Goal: Information Seeking & Learning: Learn about a topic

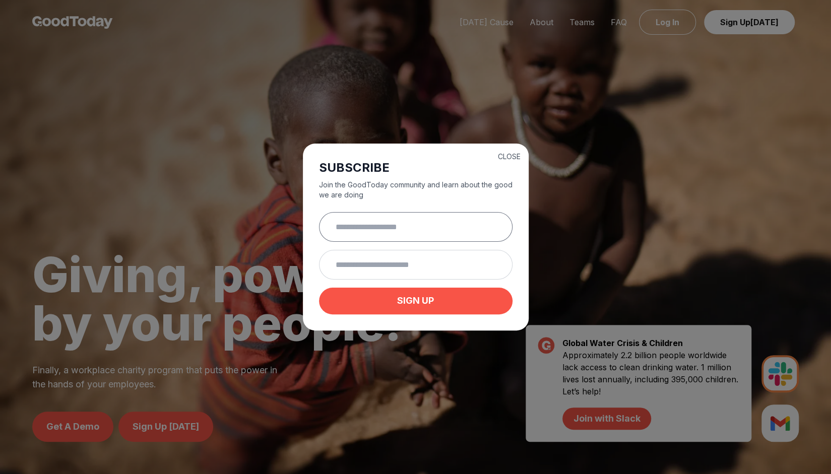
click at [430, 231] on input "text" at bounding box center [415, 227] width 193 height 30
type input "**********"
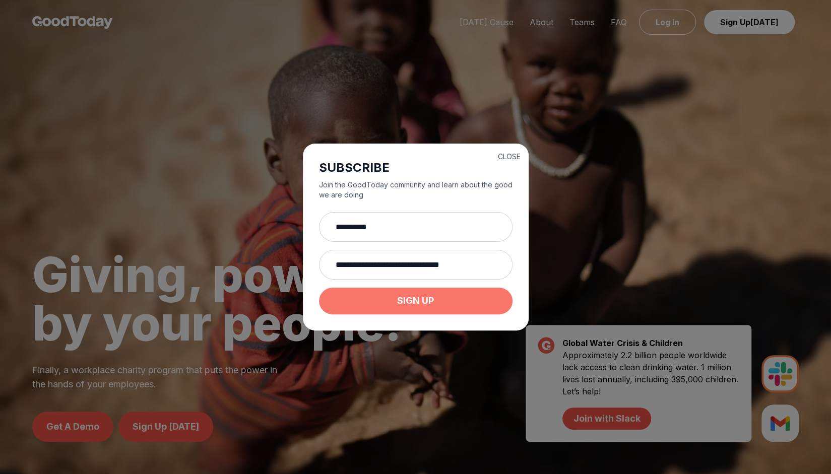
click at [424, 301] on button "SIGN UP" at bounding box center [415, 301] width 193 height 27
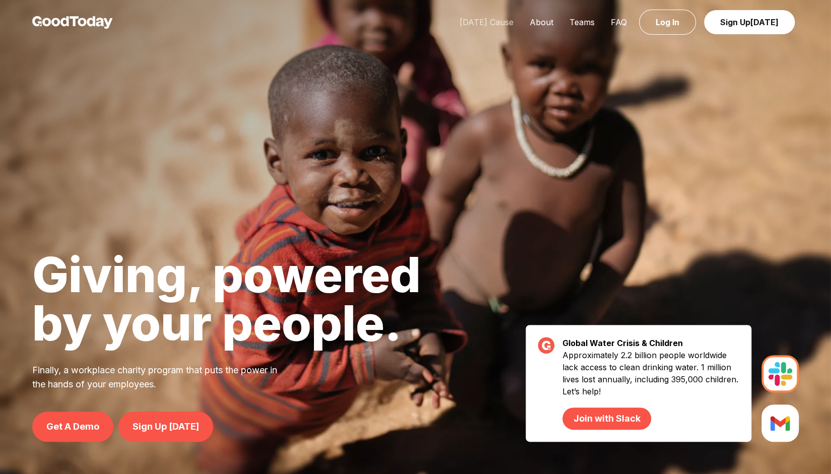
click at [499, 23] on link "[DATE] Cause" at bounding box center [486, 22] width 70 height 10
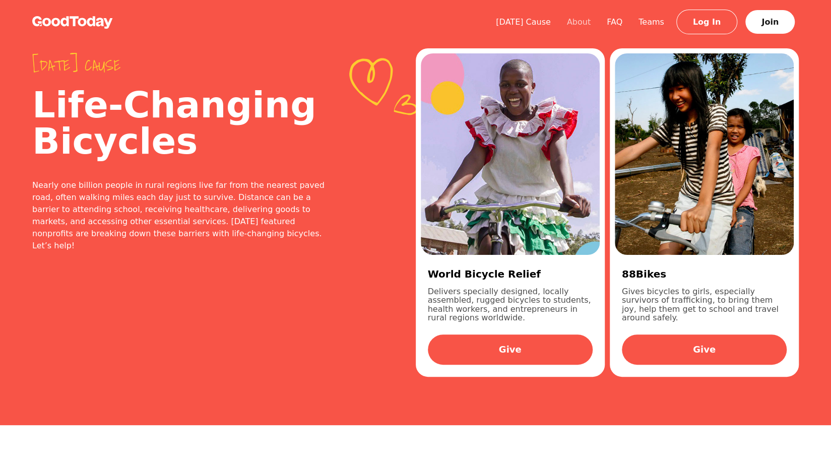
click at [594, 26] on link "About" at bounding box center [579, 22] width 40 height 10
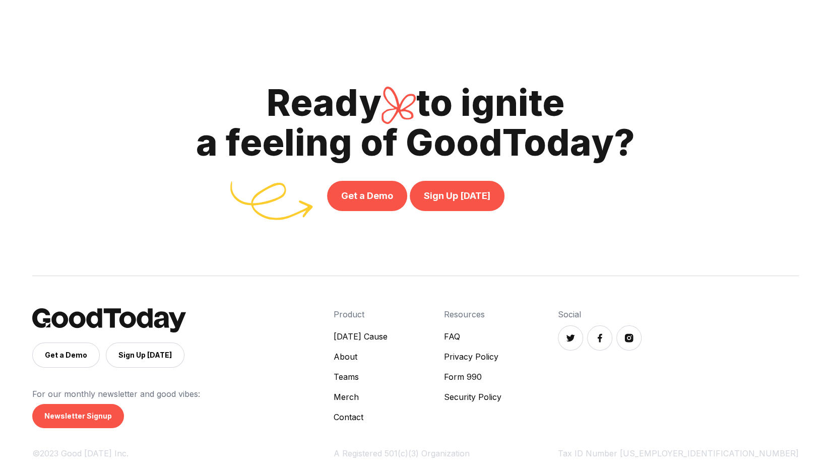
scroll to position [2326, 0]
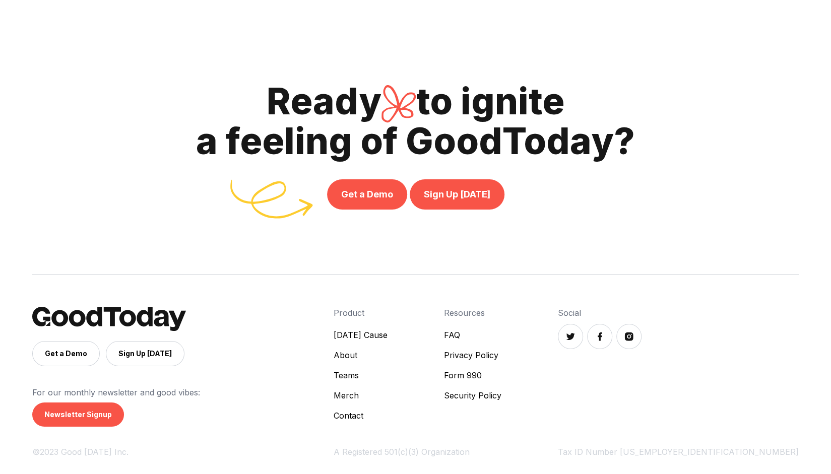
click at [501, 338] on link "FAQ" at bounding box center [472, 335] width 57 height 12
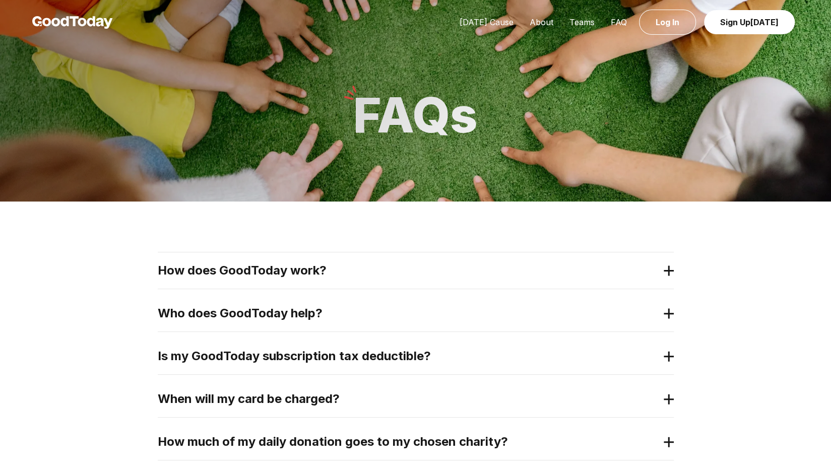
click at [304, 267] on h2 "How does GoodToday work?" at bounding box center [408, 270] width 500 height 16
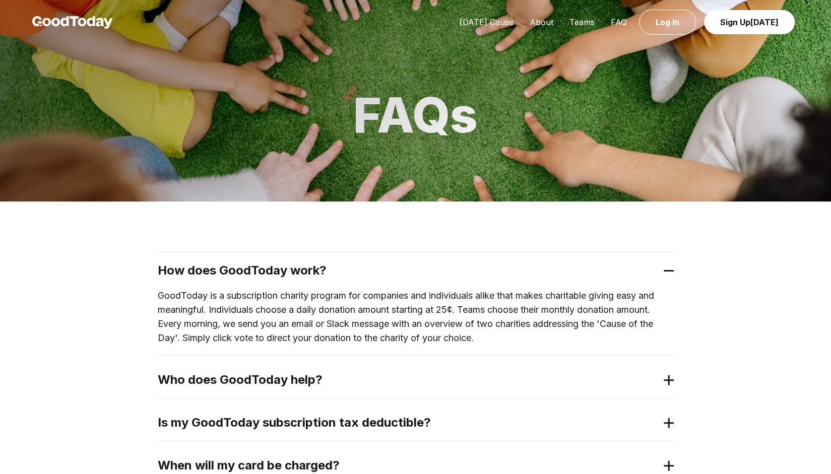
click at [303, 267] on h2 "How does GoodToday work?" at bounding box center [408, 270] width 500 height 16
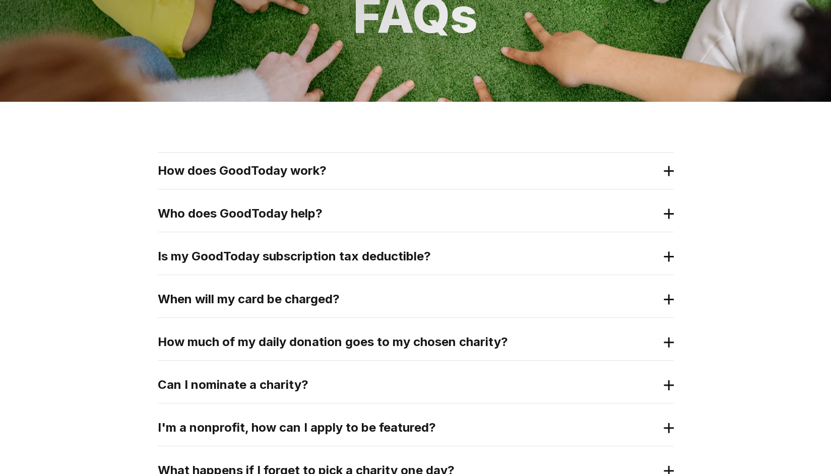
scroll to position [101, 0]
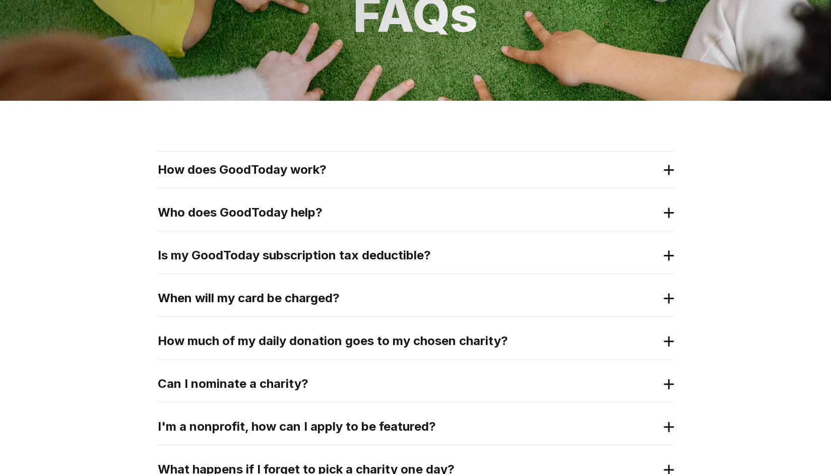
click at [197, 205] on h2 "Who does GoodToday help?" at bounding box center [408, 212] width 500 height 16
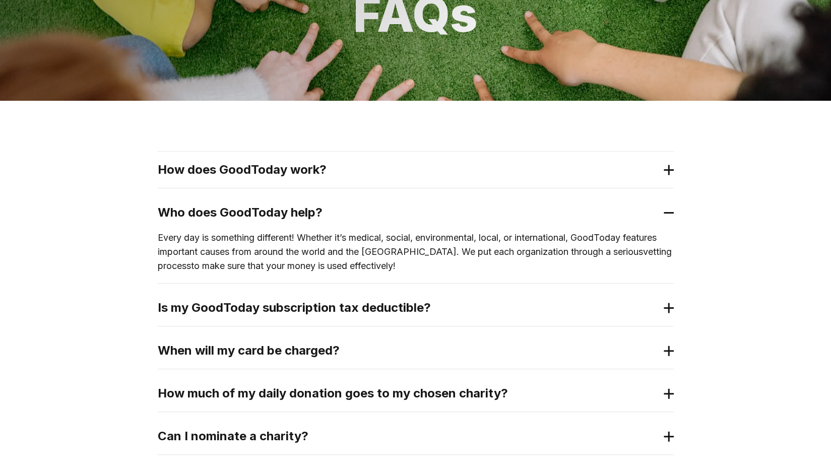
click at [204, 207] on h2 "Who does GoodToday help?" at bounding box center [408, 212] width 500 height 16
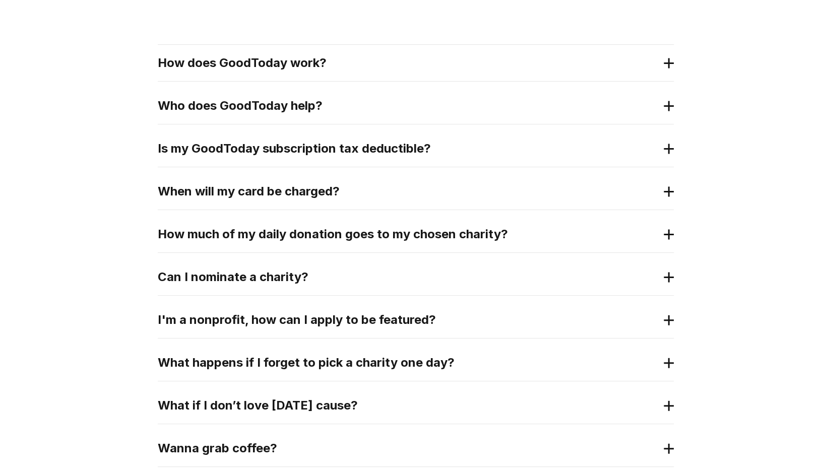
scroll to position [252, 0]
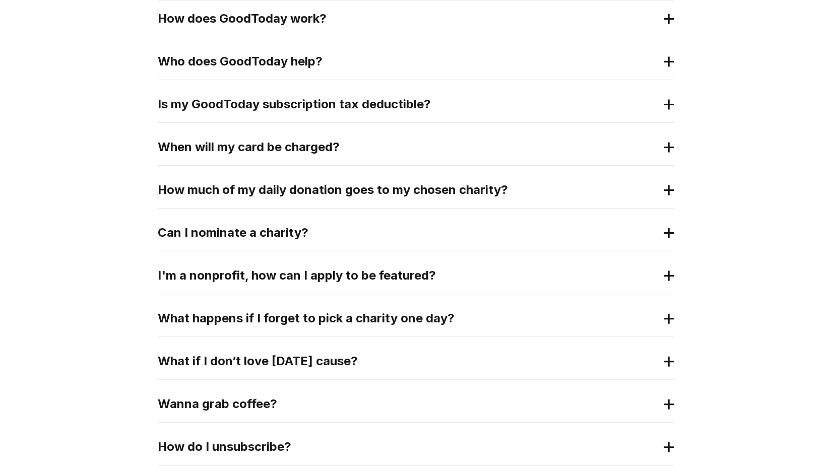
click at [230, 230] on h2 "Can I nominate a charity?" at bounding box center [408, 233] width 500 height 16
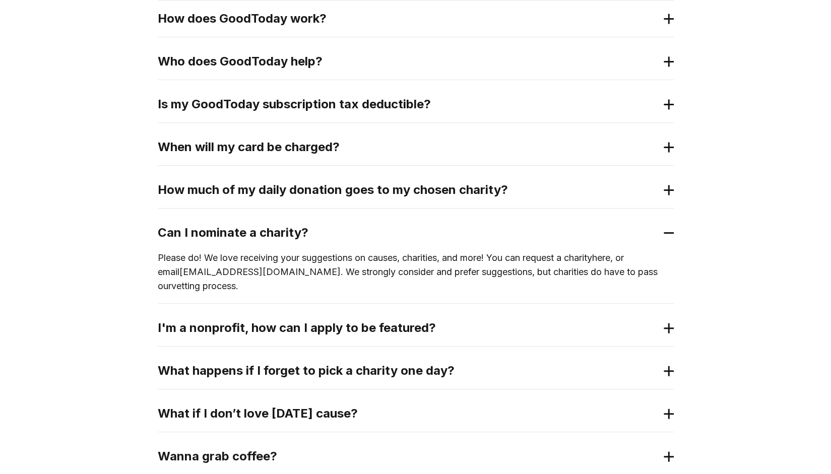
click at [230, 230] on h2 "Can I nominate a charity?" at bounding box center [408, 233] width 500 height 16
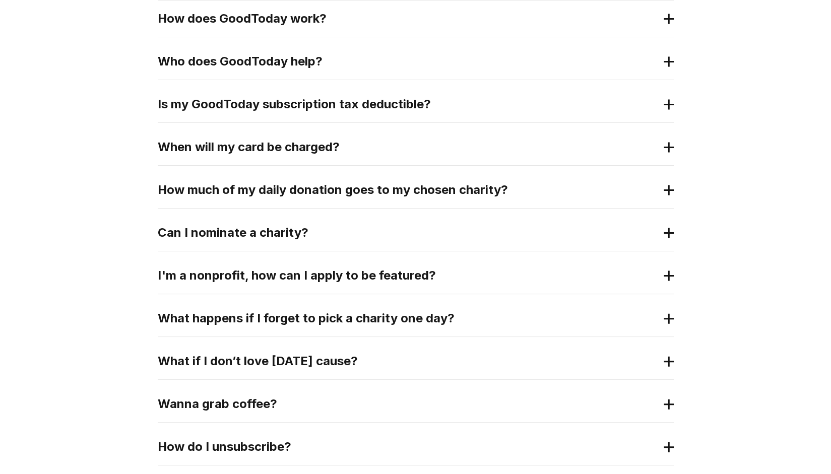
click at [234, 267] on h2 "I'm a nonprofit, how can I apply to be featured?" at bounding box center [408, 275] width 500 height 16
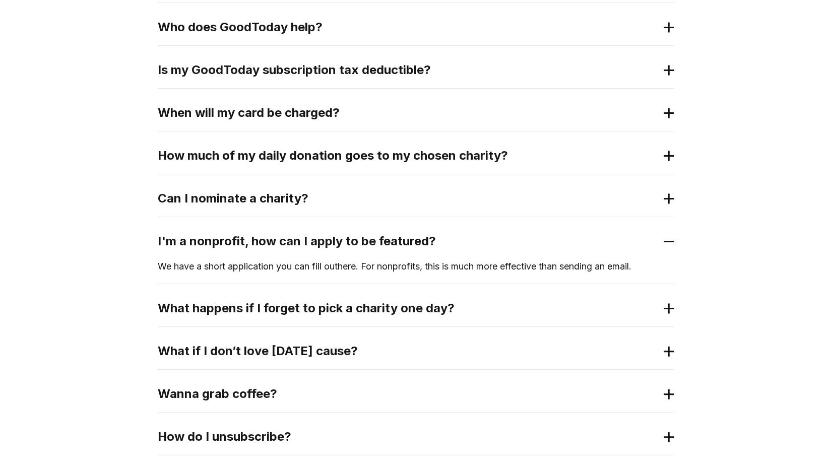
scroll to position [302, 0]
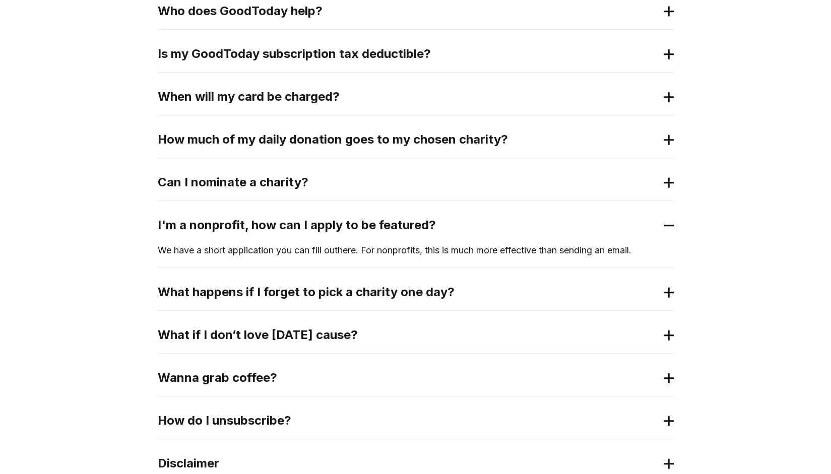
click at [348, 247] on link "here" at bounding box center [346, 250] width 18 height 11
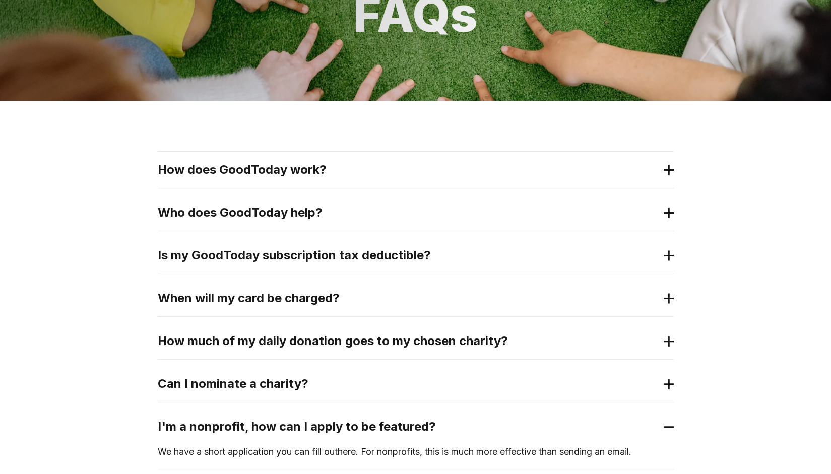
scroll to position [0, 0]
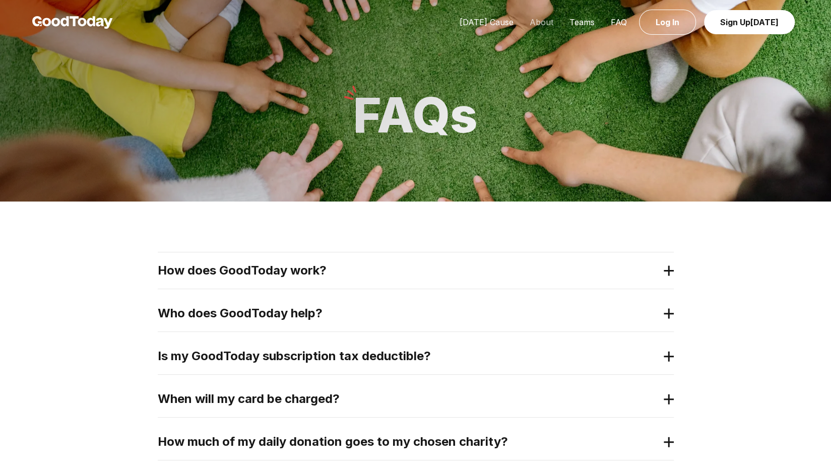
click at [539, 23] on link "About" at bounding box center [541, 22] width 40 height 10
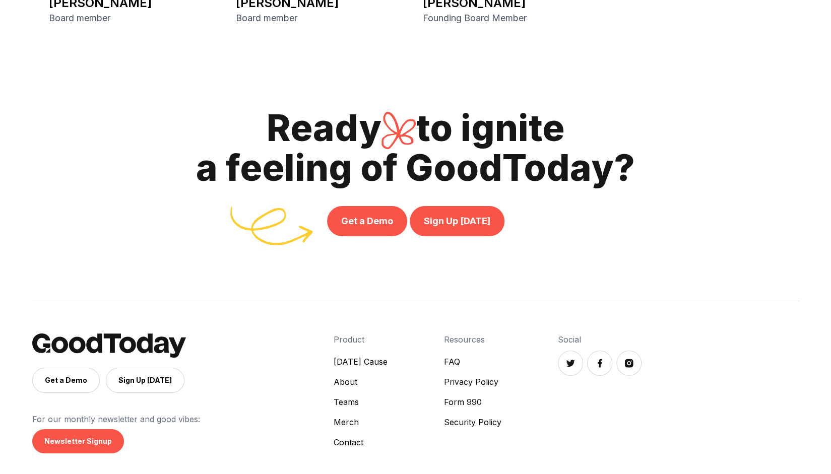
scroll to position [2326, 0]
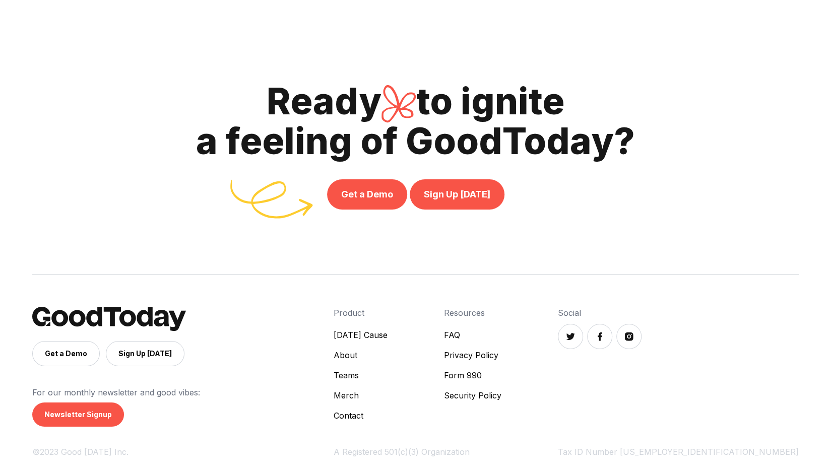
click at [387, 418] on link "Contact" at bounding box center [360, 415] width 54 height 12
